Goal: Answer question/provide support: Share knowledge or assist other users

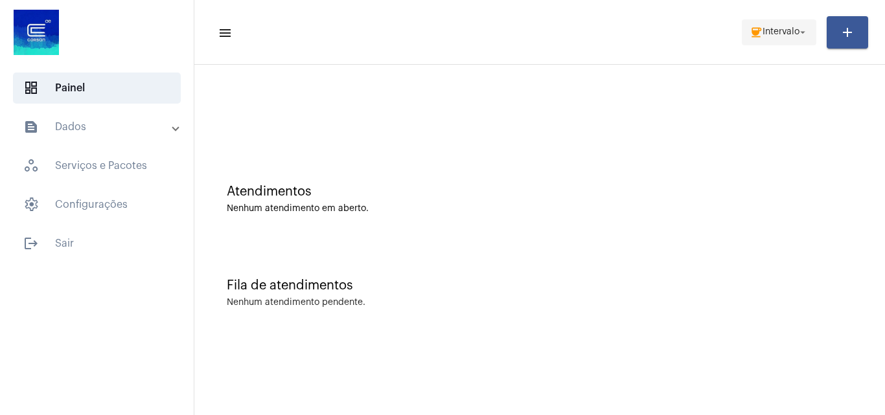
click at [747, 30] on button "coffee Intervalo arrow_drop_down" at bounding box center [778, 32] width 74 height 26
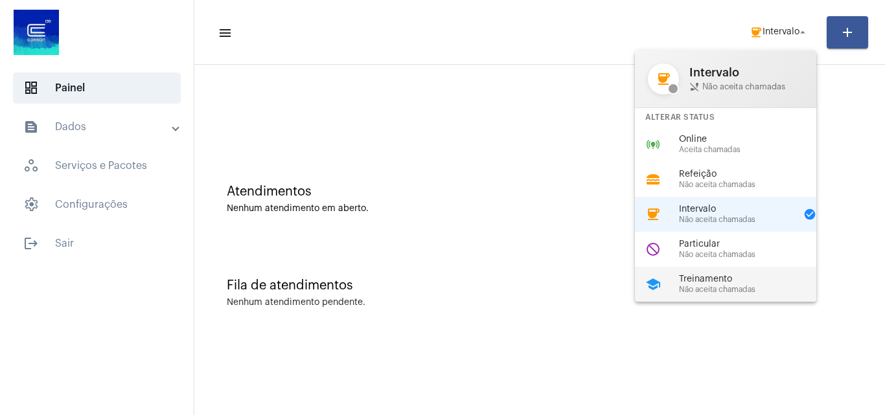
click at [757, 275] on span "Treinamento" at bounding box center [753, 280] width 148 height 10
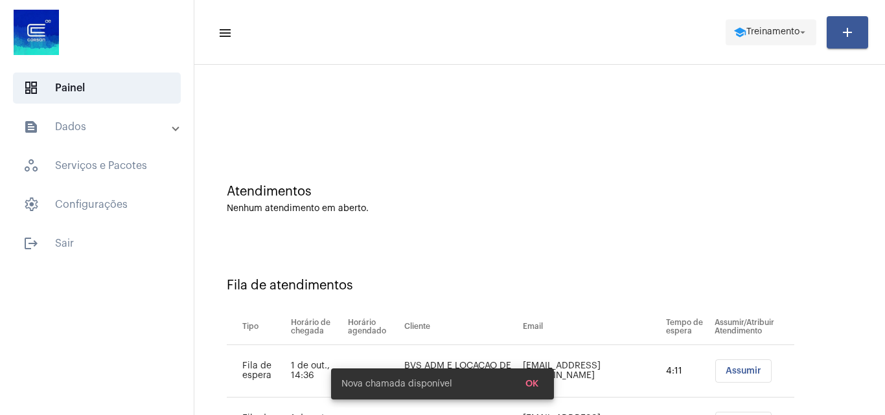
click at [747, 29] on span "Treinamento" at bounding box center [772, 32] width 53 height 9
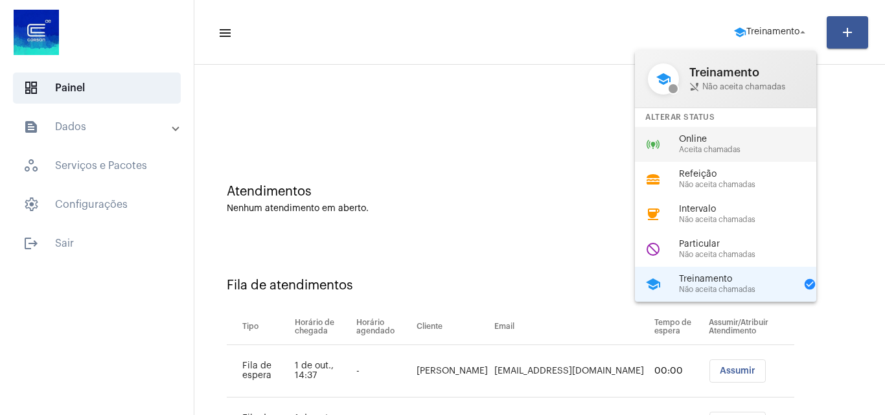
click at [697, 144] on span "Online" at bounding box center [753, 140] width 148 height 10
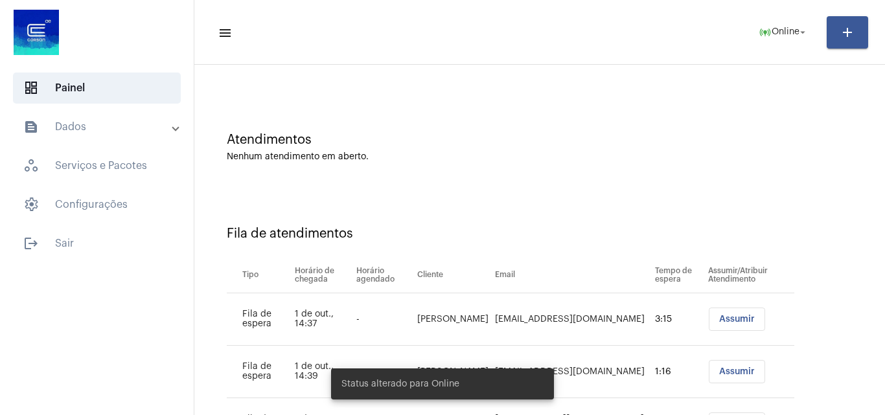
scroll to position [122, 0]
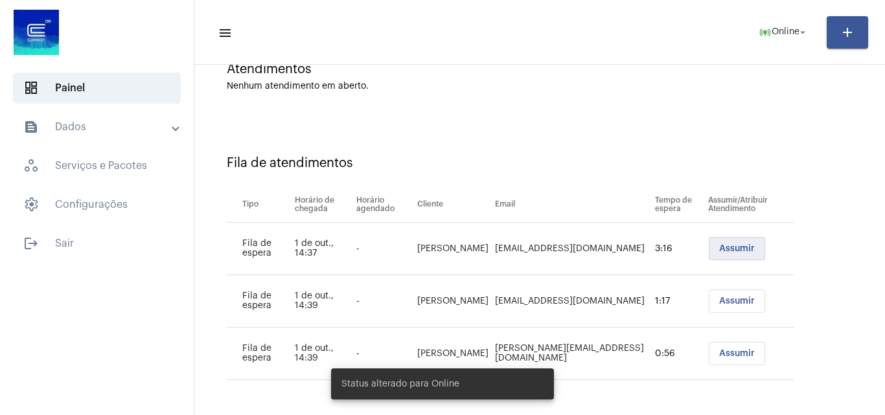
click at [708, 253] on button "Assumir" at bounding box center [736, 248] width 56 height 23
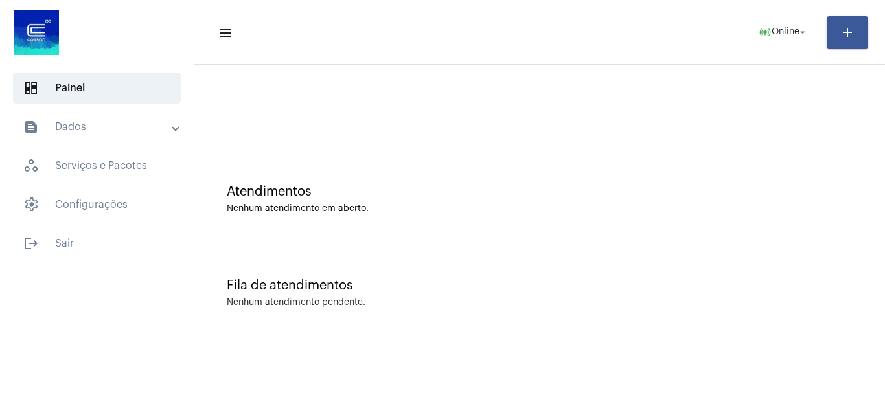
scroll to position [0, 0]
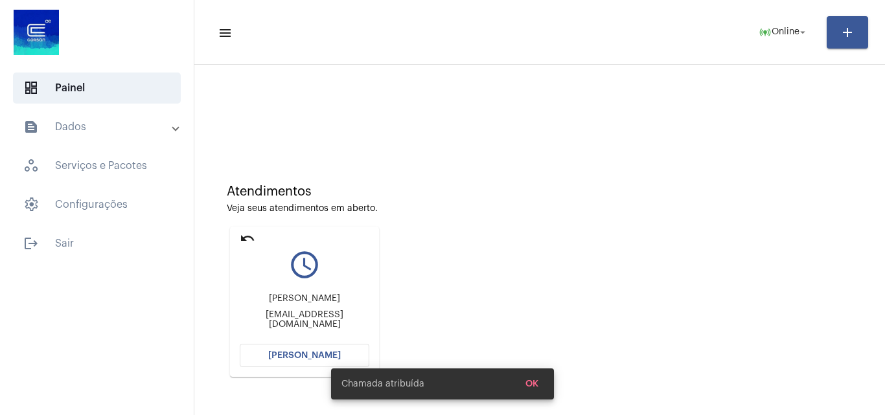
click at [295, 359] on span "[PERSON_NAME]" at bounding box center [304, 355] width 73 height 9
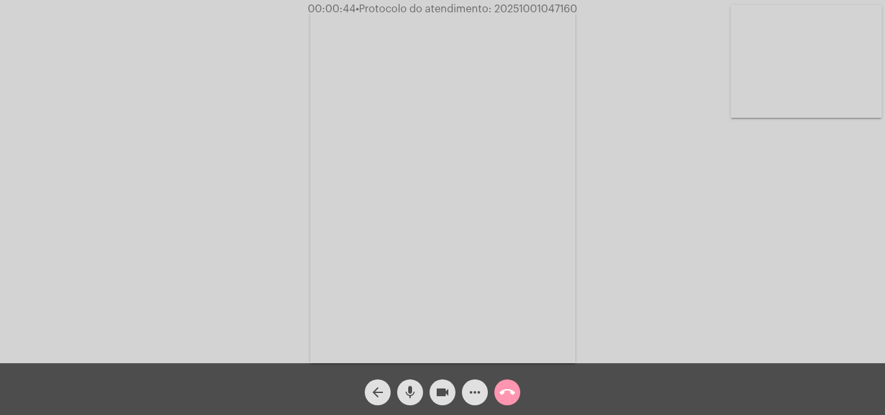
drag, startPoint x: 451, startPoint y: 388, endPoint x: 433, endPoint y: 388, distance: 17.5
click at [451, 388] on button "videocam" at bounding box center [442, 392] width 26 height 26
click at [412, 389] on mat-icon "mic" at bounding box center [410, 393] width 16 height 16
click at [447, 394] on mat-icon "videocam_off" at bounding box center [442, 393] width 16 height 16
click at [416, 392] on mat-icon "mic_off" at bounding box center [410, 393] width 16 height 16
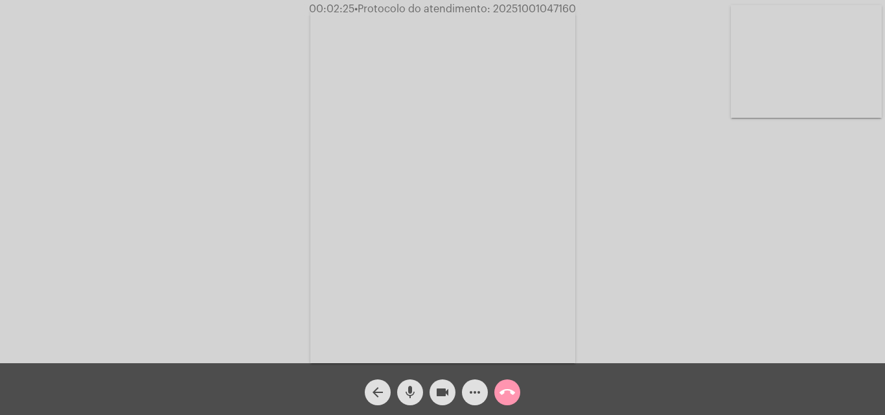
click at [409, 390] on mat-icon "mic" at bounding box center [410, 393] width 16 height 16
click at [453, 390] on button "videocam" at bounding box center [442, 392] width 26 height 26
click at [418, 381] on button "mic_off" at bounding box center [410, 392] width 26 height 26
click at [445, 392] on mat-icon "videocam_off" at bounding box center [442, 393] width 16 height 16
click at [473, 397] on mat-icon "more_horiz" at bounding box center [475, 393] width 16 height 16
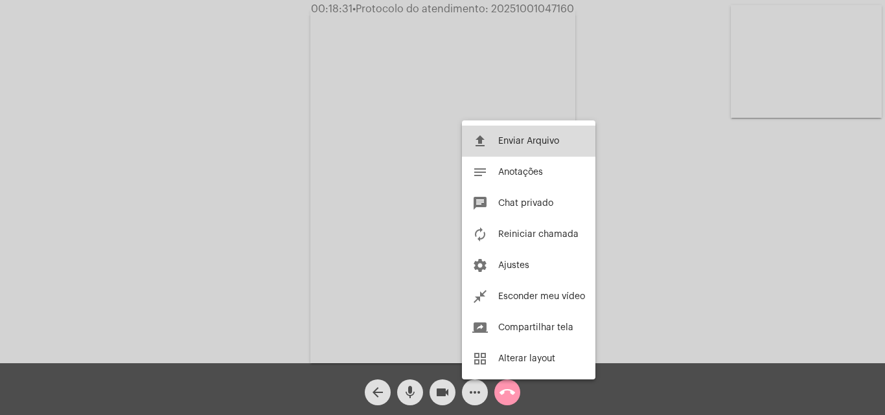
click at [565, 149] on button "file_upload Enviar Arquivo" at bounding box center [528, 141] width 133 height 31
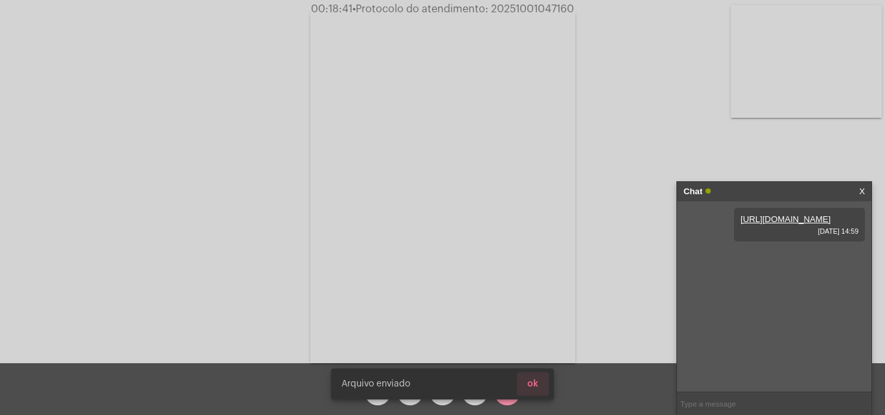
click at [538, 386] on button "ok" at bounding box center [533, 383] width 32 height 23
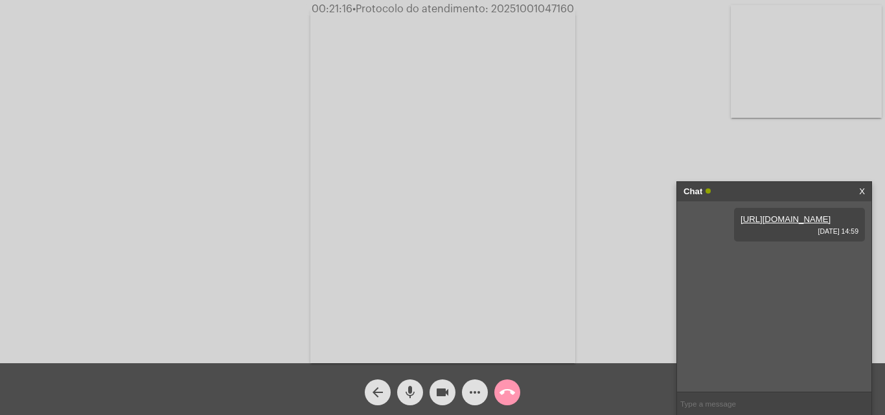
drag, startPoint x: 433, startPoint y: 397, endPoint x: 419, endPoint y: 397, distance: 14.2
click at [433, 397] on button "videocam" at bounding box center [442, 392] width 26 height 26
click at [404, 397] on mat-icon "mic" at bounding box center [410, 393] width 16 height 16
click at [704, 398] on input "text" at bounding box center [774, 403] width 194 height 23
click at [442, 394] on mat-icon "videocam_off" at bounding box center [442, 393] width 16 height 16
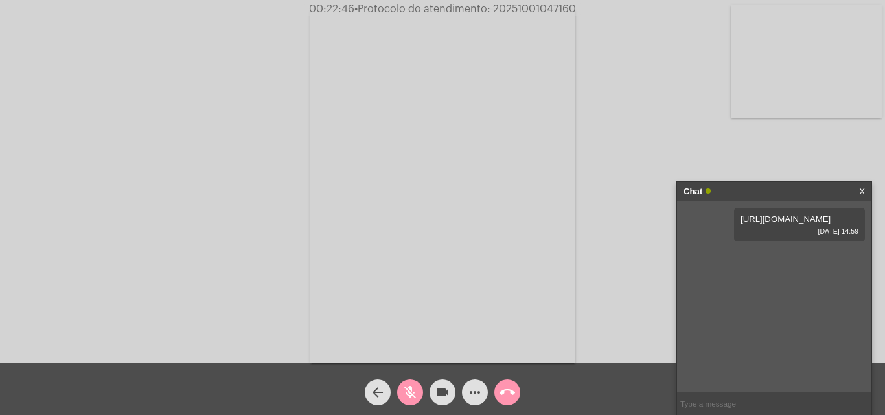
click at [736, 397] on input "text" at bounding box center [774, 403] width 194 height 23
type input "P"
click at [402, 388] on mat-icon "mic_off" at bounding box center [410, 393] width 16 height 16
click at [717, 401] on input "text" at bounding box center [774, 403] width 194 height 23
click at [791, 261] on link "[URL][DOMAIN_NAME]" at bounding box center [762, 256] width 90 height 10
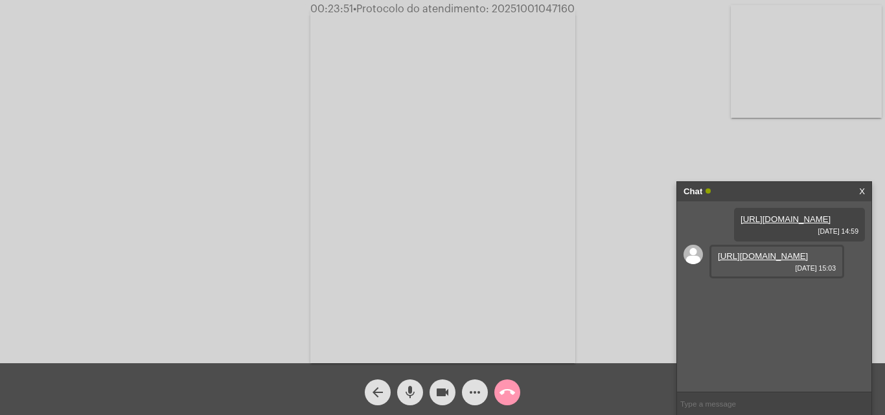
click at [745, 401] on input "text" at bounding box center [774, 403] width 194 height 23
drag, startPoint x: 712, startPoint y: 393, endPoint x: 723, endPoint y: 409, distance: 19.0
click at [725, 405] on input "text" at bounding box center [774, 403] width 194 height 23
drag, startPoint x: 493, startPoint y: 8, endPoint x: 574, endPoint y: 8, distance: 80.9
click at [574, 8] on span "• Protocolo do atendimento: 20251001047160" at bounding box center [464, 9] width 221 height 10
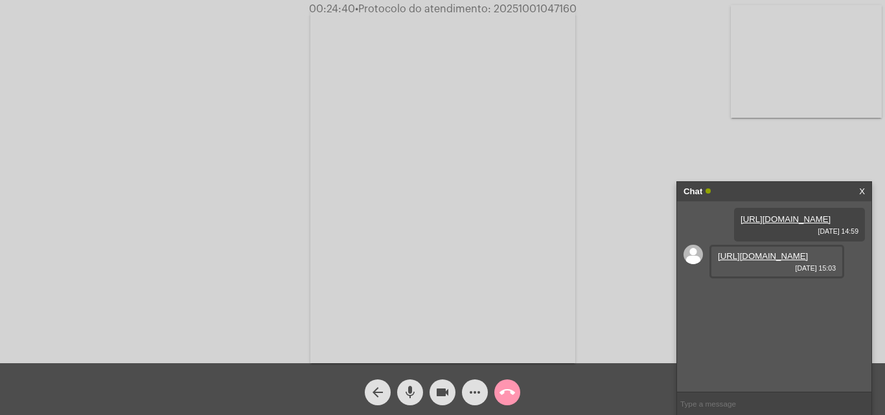
copy span "20251001047160"
click at [709, 397] on input "text" at bounding box center [774, 403] width 194 height 23
paste input "20251001047160"
type input "20251001047160"
click at [508, 393] on mat-icon "call_end" at bounding box center [507, 393] width 16 height 16
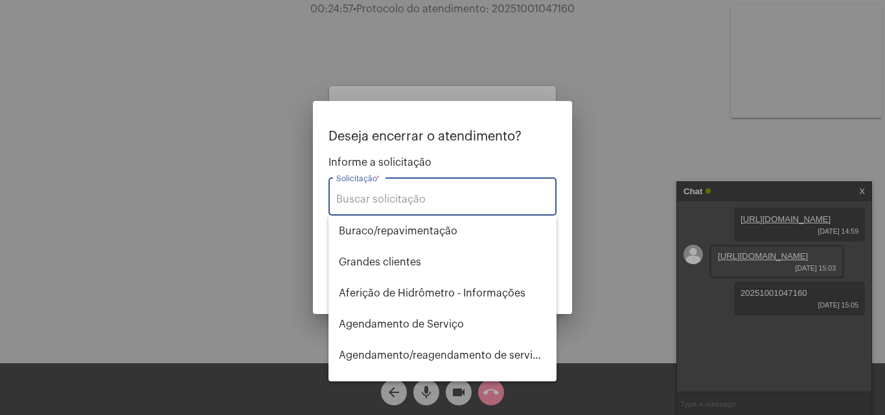
type input "s"
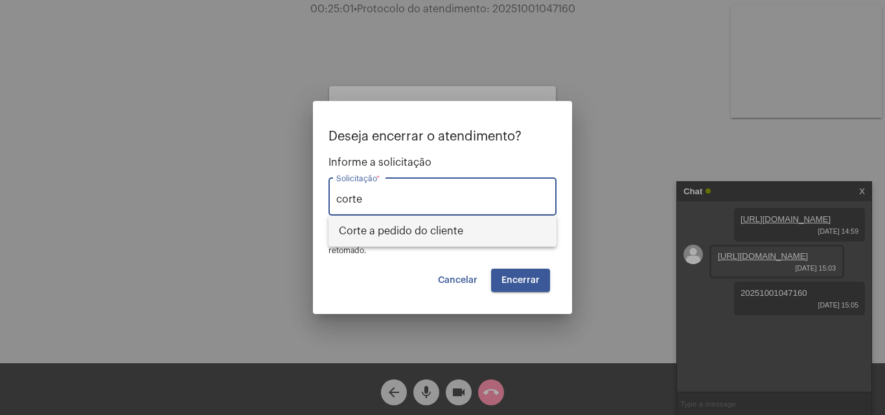
click at [412, 245] on span "Corte a pedido do cliente" at bounding box center [442, 231] width 207 height 31
type input "Corte a pedido do cliente"
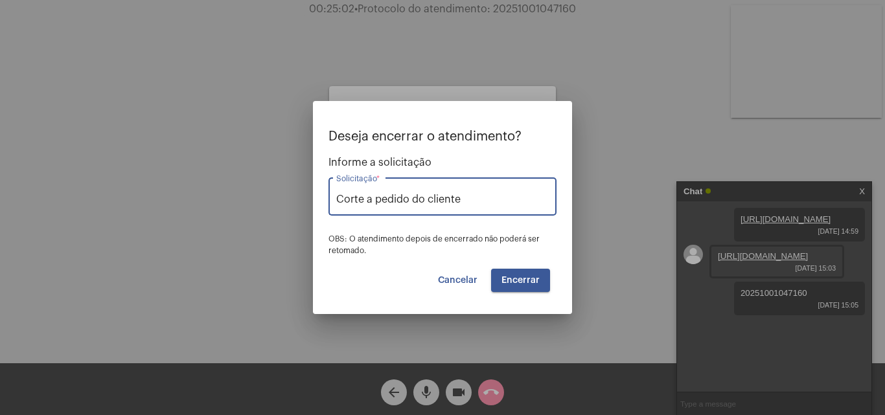
click at [509, 276] on span "Encerrar" at bounding box center [520, 280] width 38 height 9
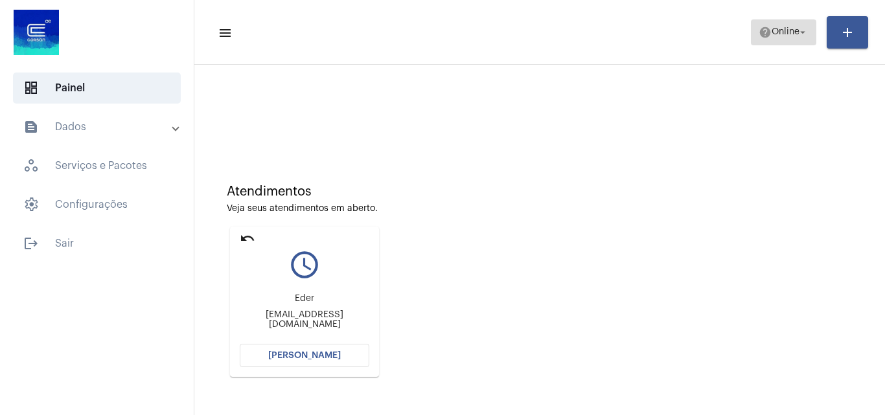
click at [775, 29] on span "Online" at bounding box center [785, 32] width 28 height 9
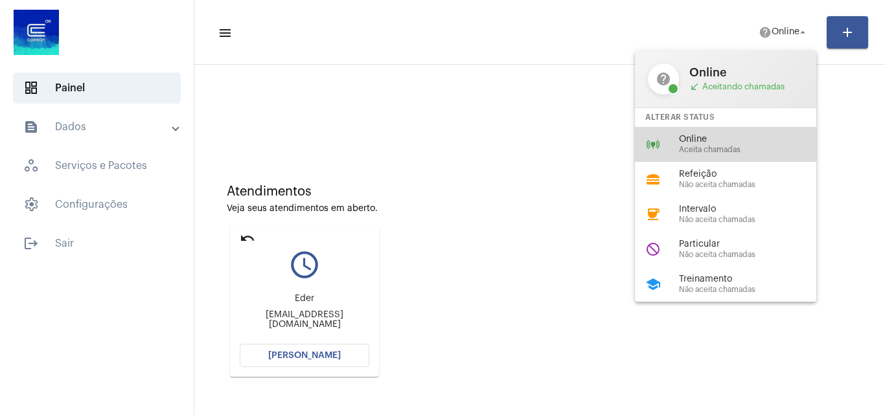
click at [719, 147] on span "Aceita chamadas" at bounding box center [753, 150] width 148 height 8
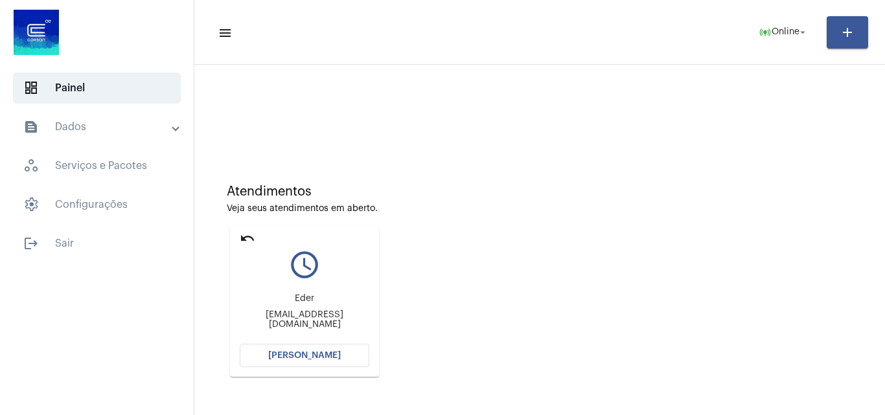
click at [346, 362] on button "[PERSON_NAME]" at bounding box center [305, 355] width 130 height 23
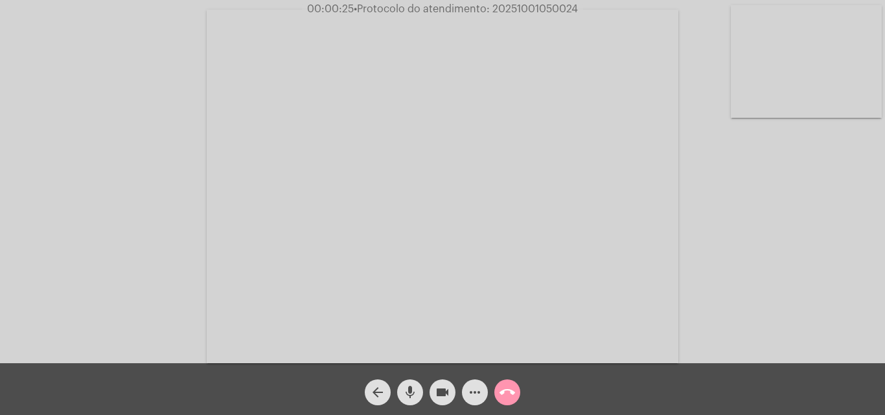
click at [466, 400] on button "more_horiz" at bounding box center [475, 392] width 26 height 26
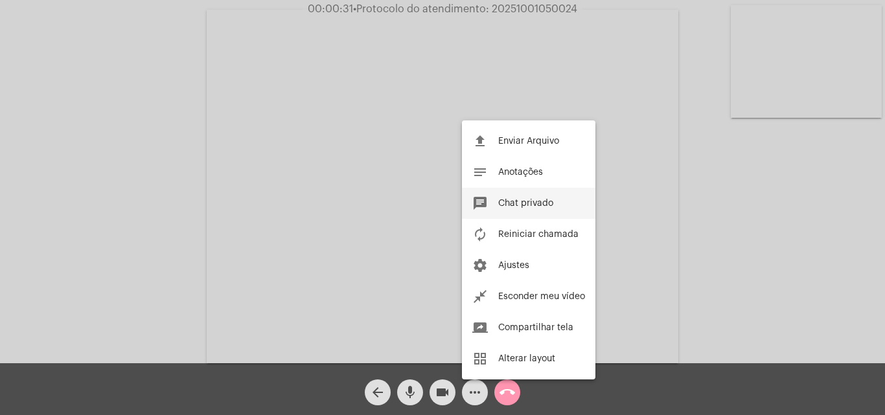
click at [542, 203] on span "Chat privado" at bounding box center [525, 203] width 55 height 9
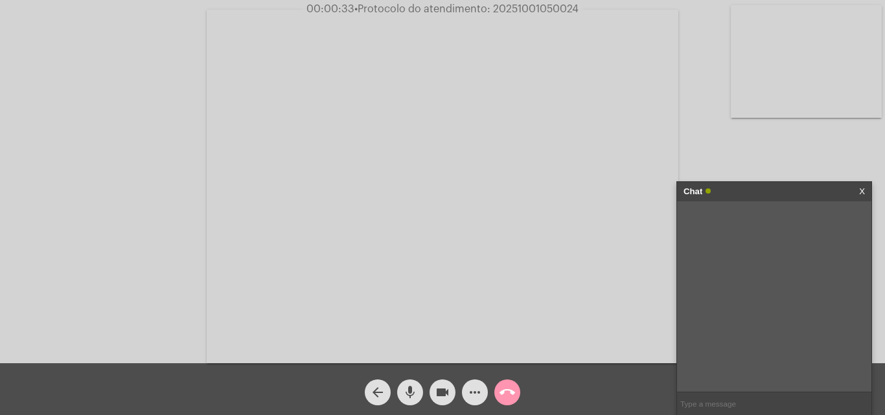
click at [686, 398] on input "text" at bounding box center [774, 403] width 194 height 23
click at [516, 389] on button "call_end" at bounding box center [507, 392] width 26 height 26
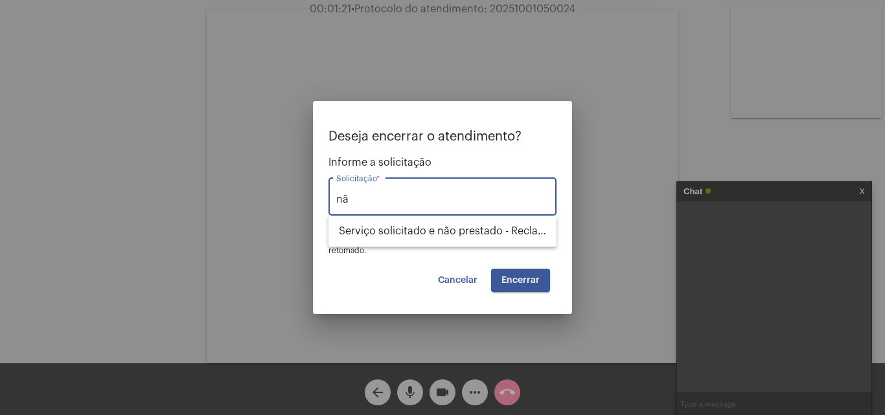
type input "n"
type input "a"
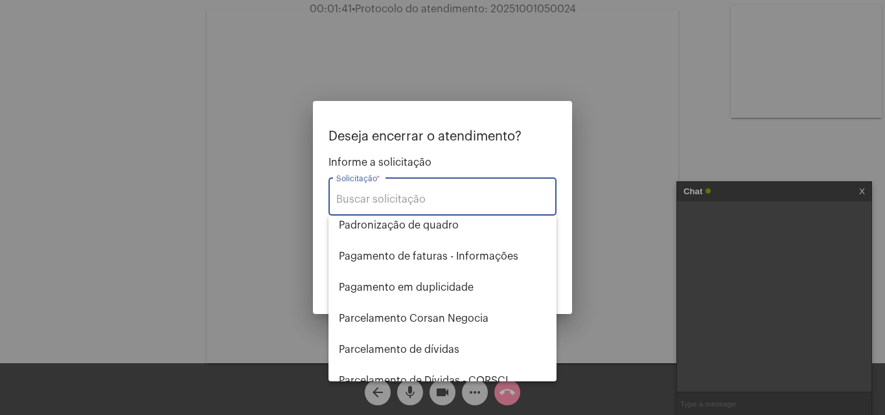
scroll to position [1347, 0]
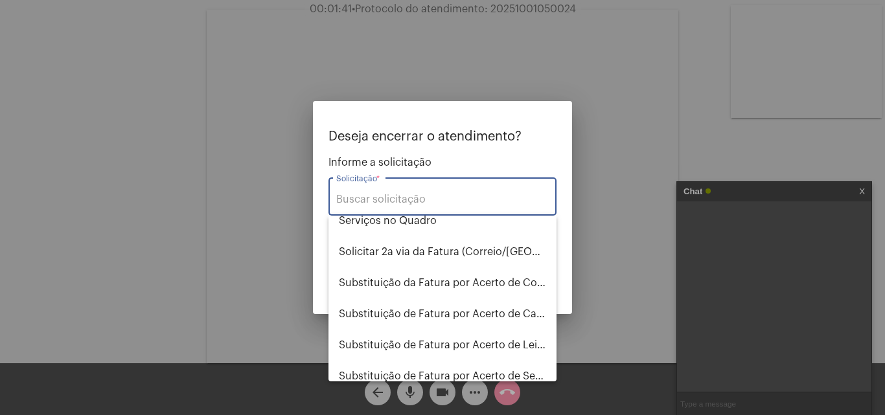
click at [684, 133] on div at bounding box center [442, 207] width 885 height 415
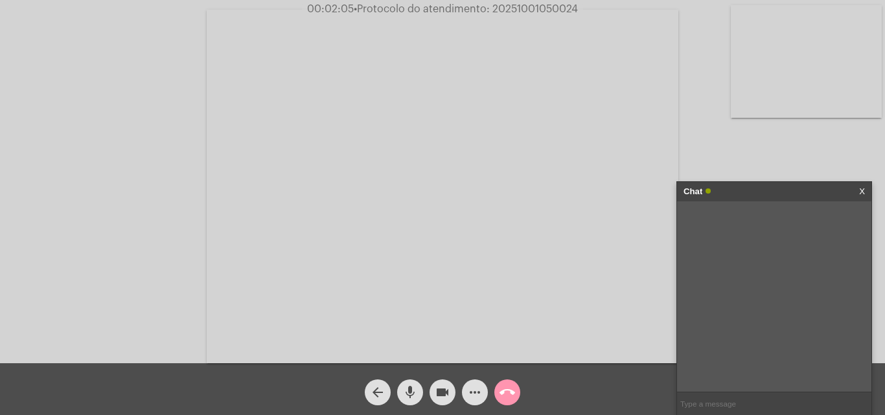
click at [493, 385] on div "call_end" at bounding box center [507, 389] width 32 height 32
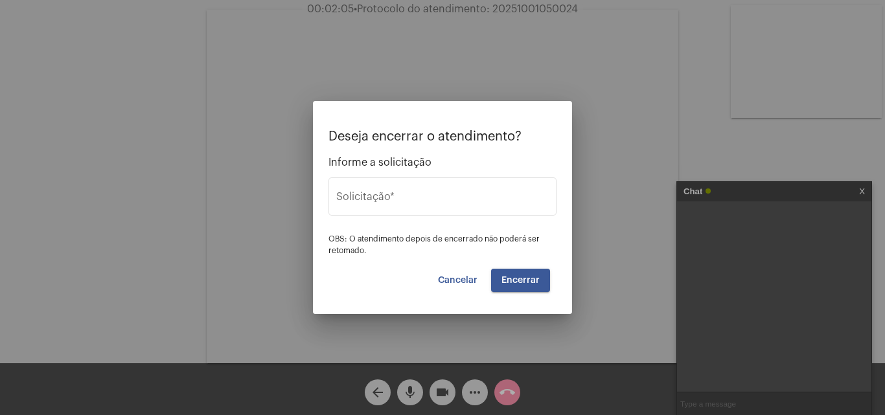
click at [505, 389] on div at bounding box center [442, 207] width 885 height 415
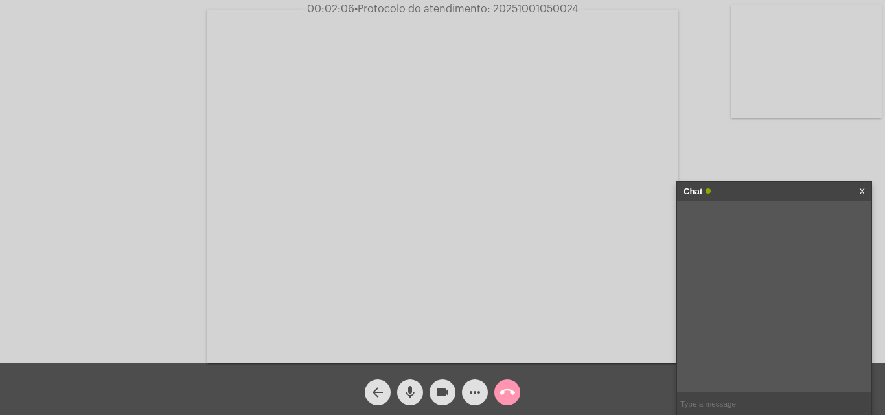
click at [505, 389] on mat-icon "call_end" at bounding box center [507, 393] width 16 height 16
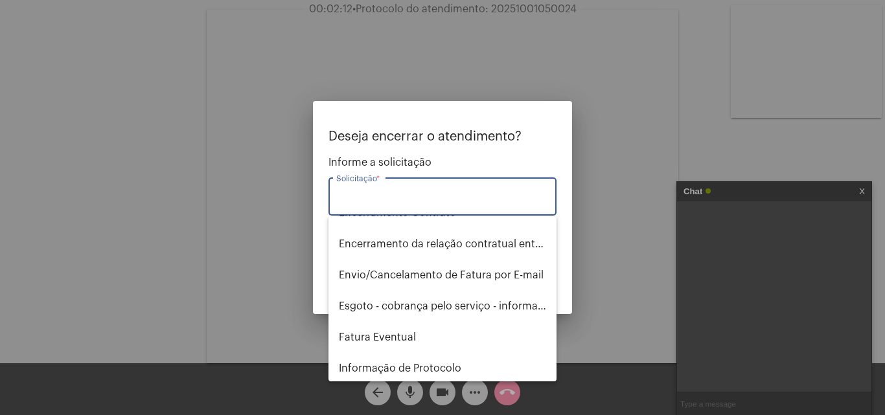
scroll to position [777, 0]
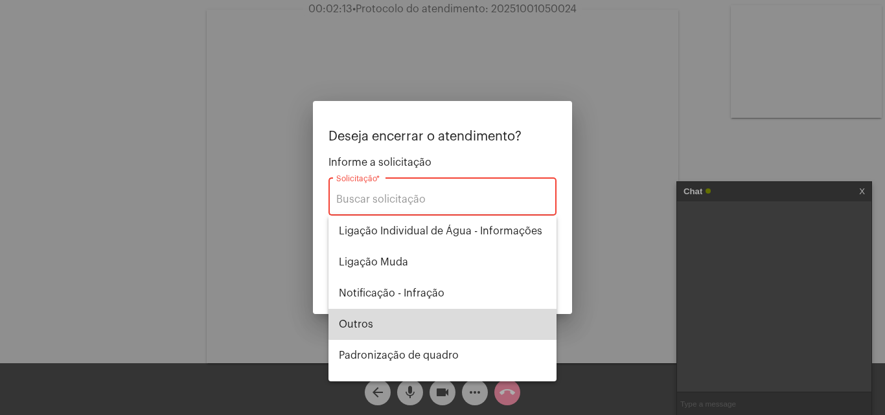
click at [490, 313] on span "Outros" at bounding box center [442, 324] width 207 height 31
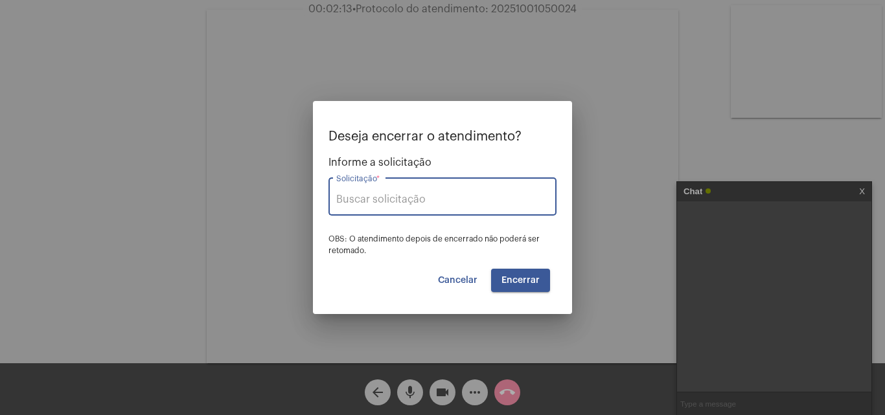
type input "Outros"
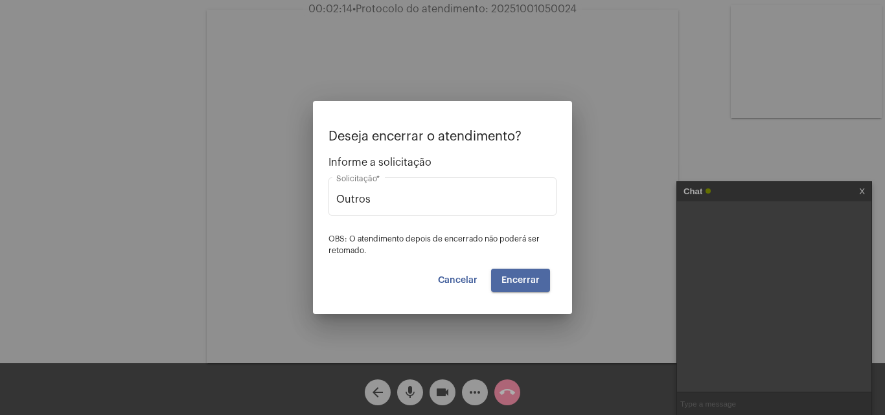
click at [523, 283] on span "Encerrar" at bounding box center [520, 280] width 38 height 9
